Goal: Information Seeking & Learning: Find specific fact

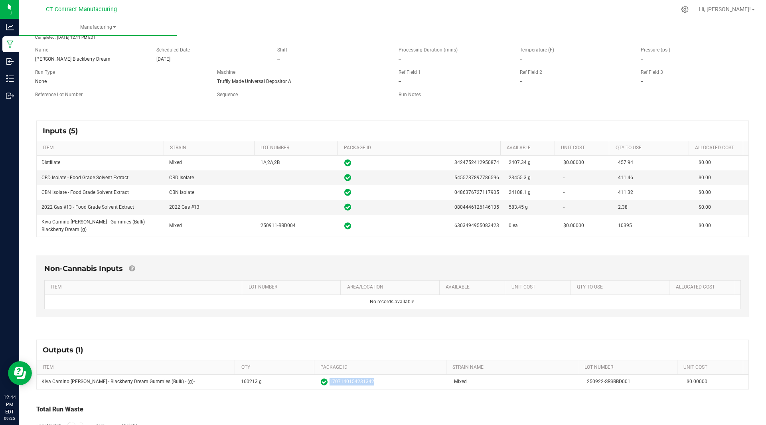
scroll to position [82, 0]
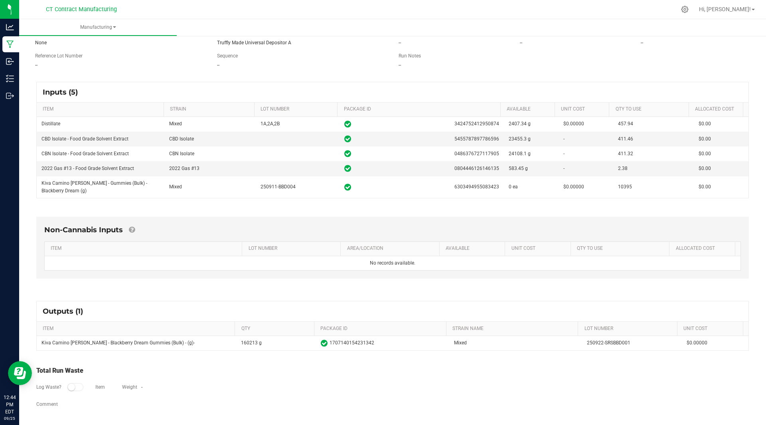
click at [180, 315] on div "Outputs (1)" at bounding box center [393, 311] width 712 height 20
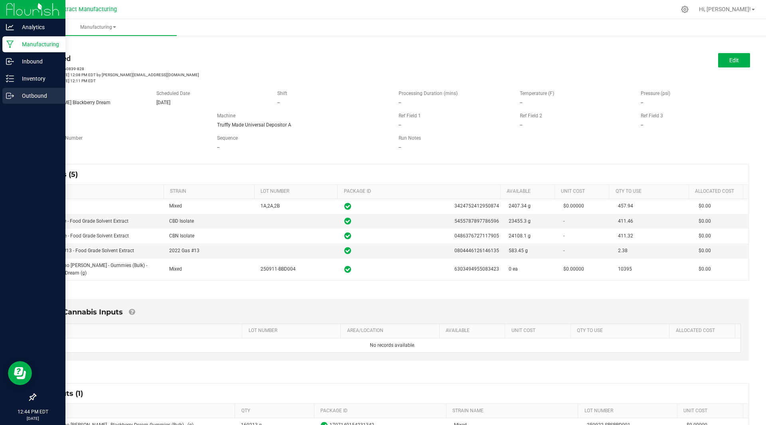
click at [35, 97] on p "Outbound" at bounding box center [38, 96] width 48 height 10
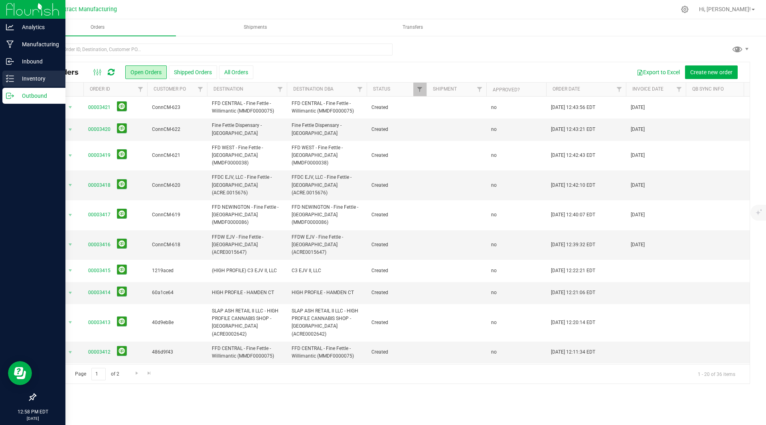
click at [18, 81] on p "Inventory" at bounding box center [38, 79] width 48 height 10
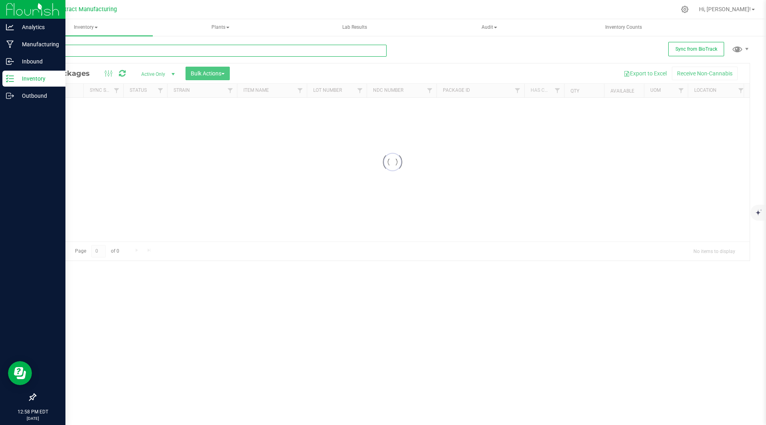
click at [99, 47] on input "text" at bounding box center [211, 51] width 352 height 12
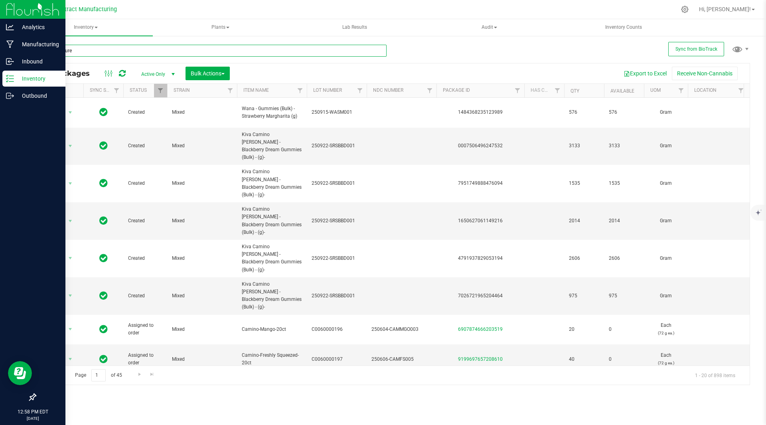
type input "thc tincture"
